Goal: Task Accomplishment & Management: Use online tool/utility

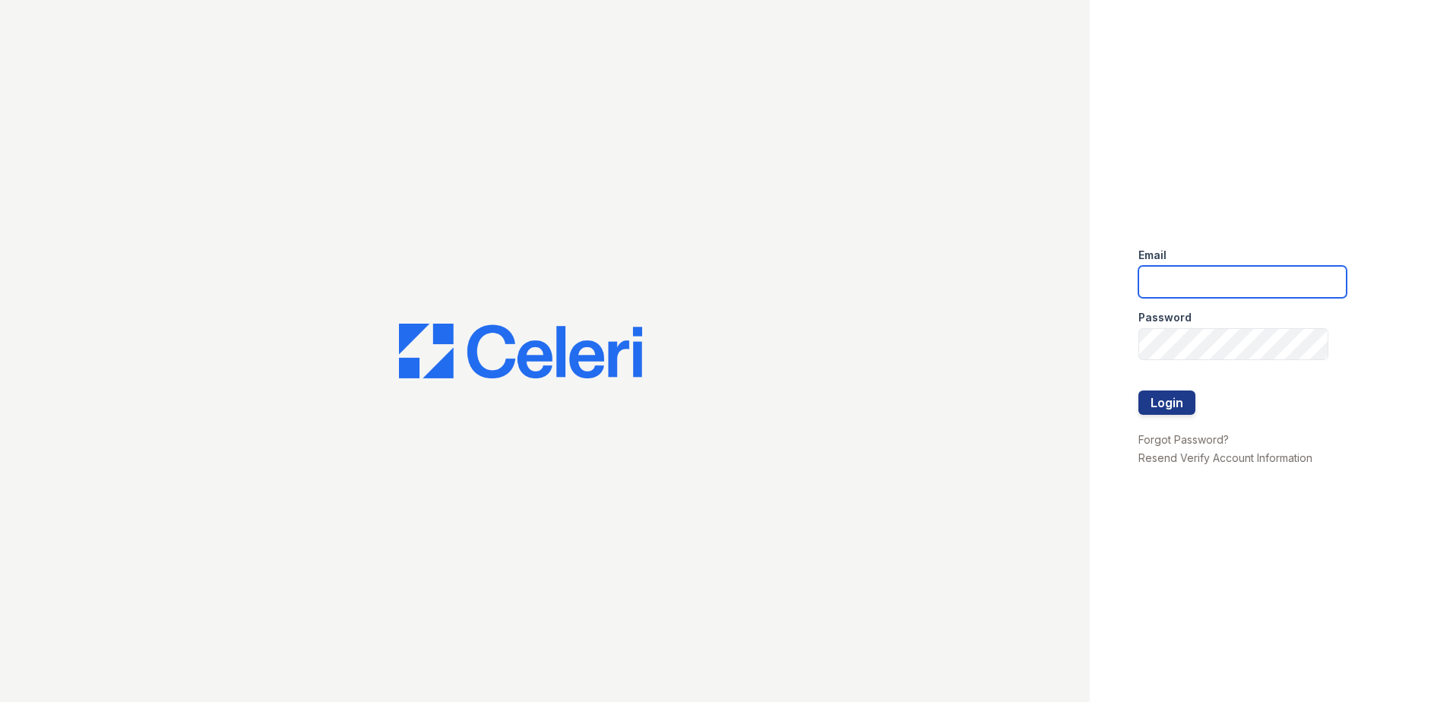
click at [1191, 276] on input "email" at bounding box center [1243, 282] width 208 height 32
type input "[EMAIL_ADDRESS][DOMAIN_NAME]"
click at [1173, 404] on button "Login" at bounding box center [1167, 403] width 57 height 24
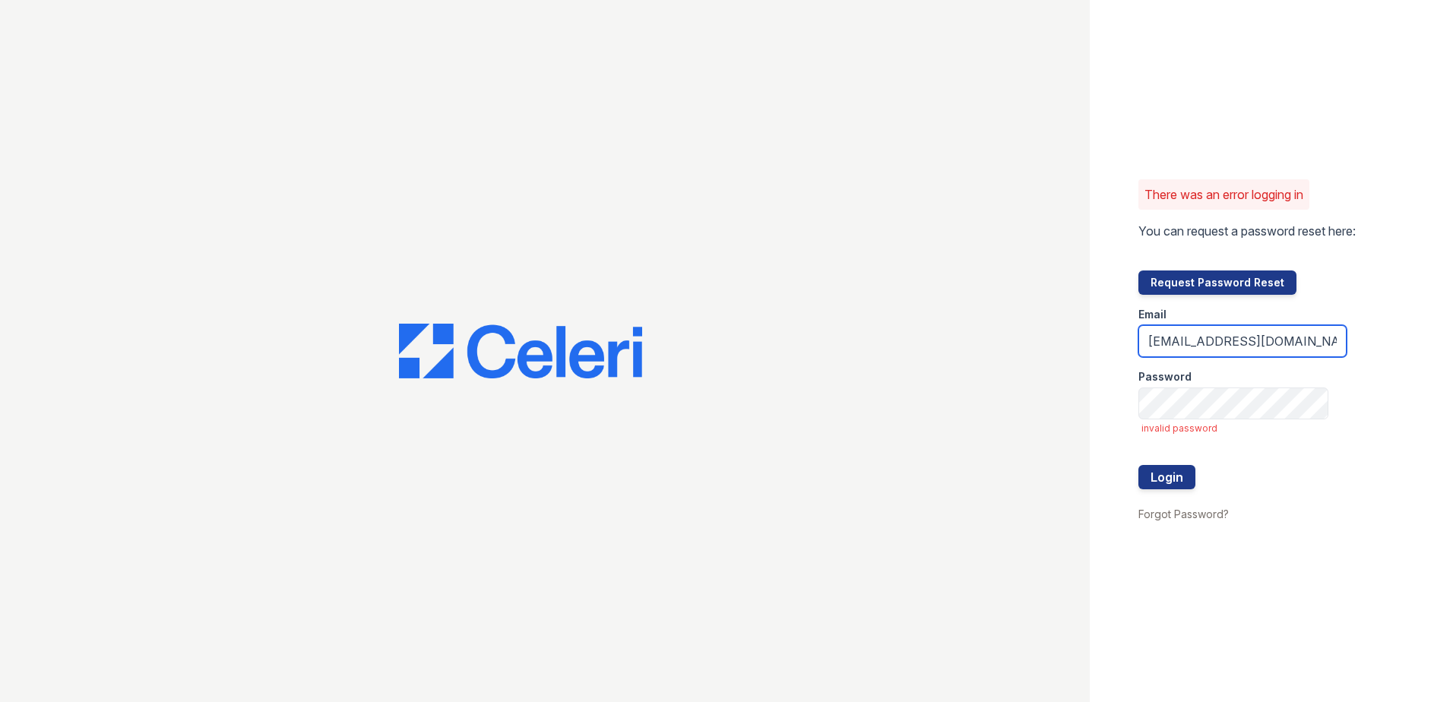
click at [1316, 341] on input "[EMAIL_ADDRESS][DOMAIN_NAME]" at bounding box center [1243, 341] width 208 height 32
type input "[EMAIL_ADDRESS][DOMAIN_NAME]"
click at [1176, 475] on button "Login" at bounding box center [1167, 477] width 57 height 24
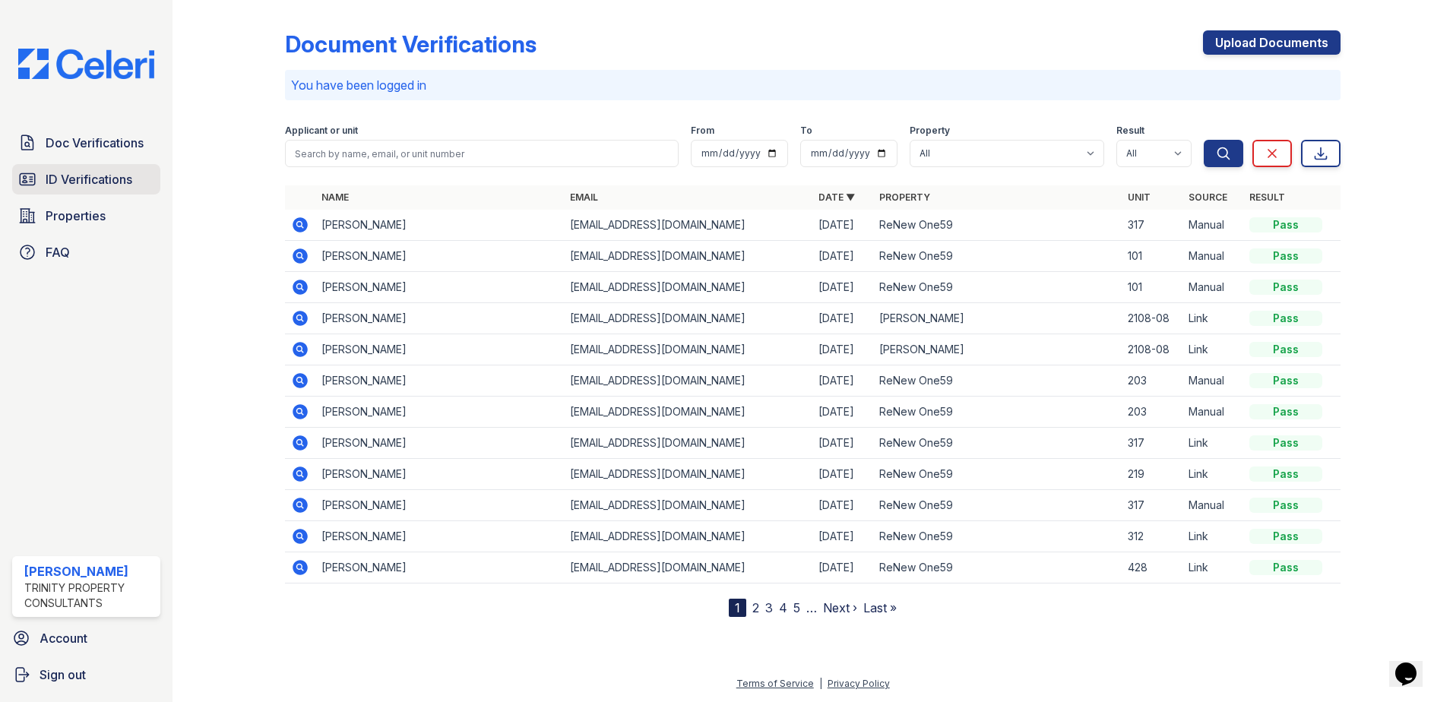
click at [89, 177] on span "ID Verifications" at bounding box center [89, 179] width 87 height 18
